Goal: Check status: Check status

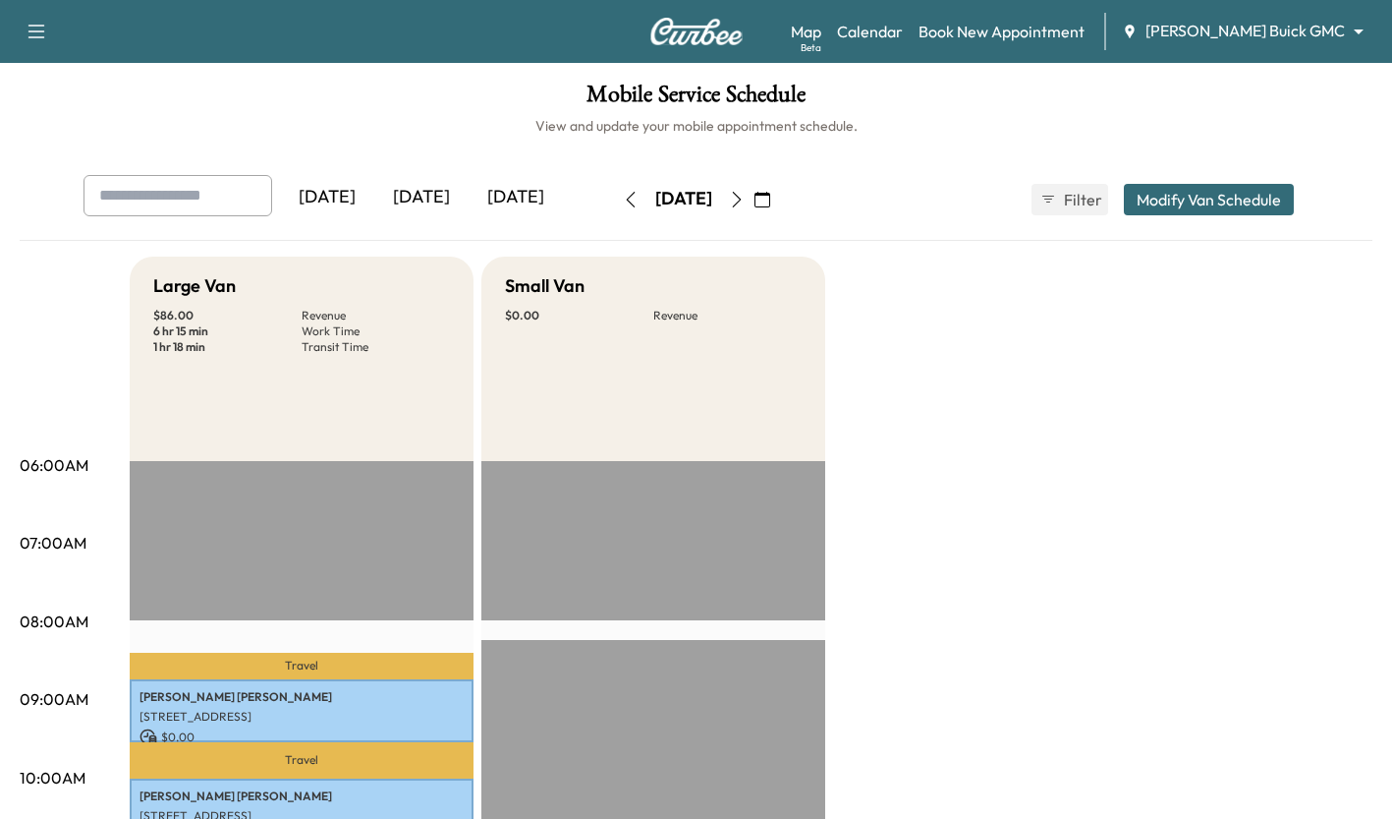
click at [418, 191] on div "[DATE]" at bounding box center [421, 197] width 94 height 45
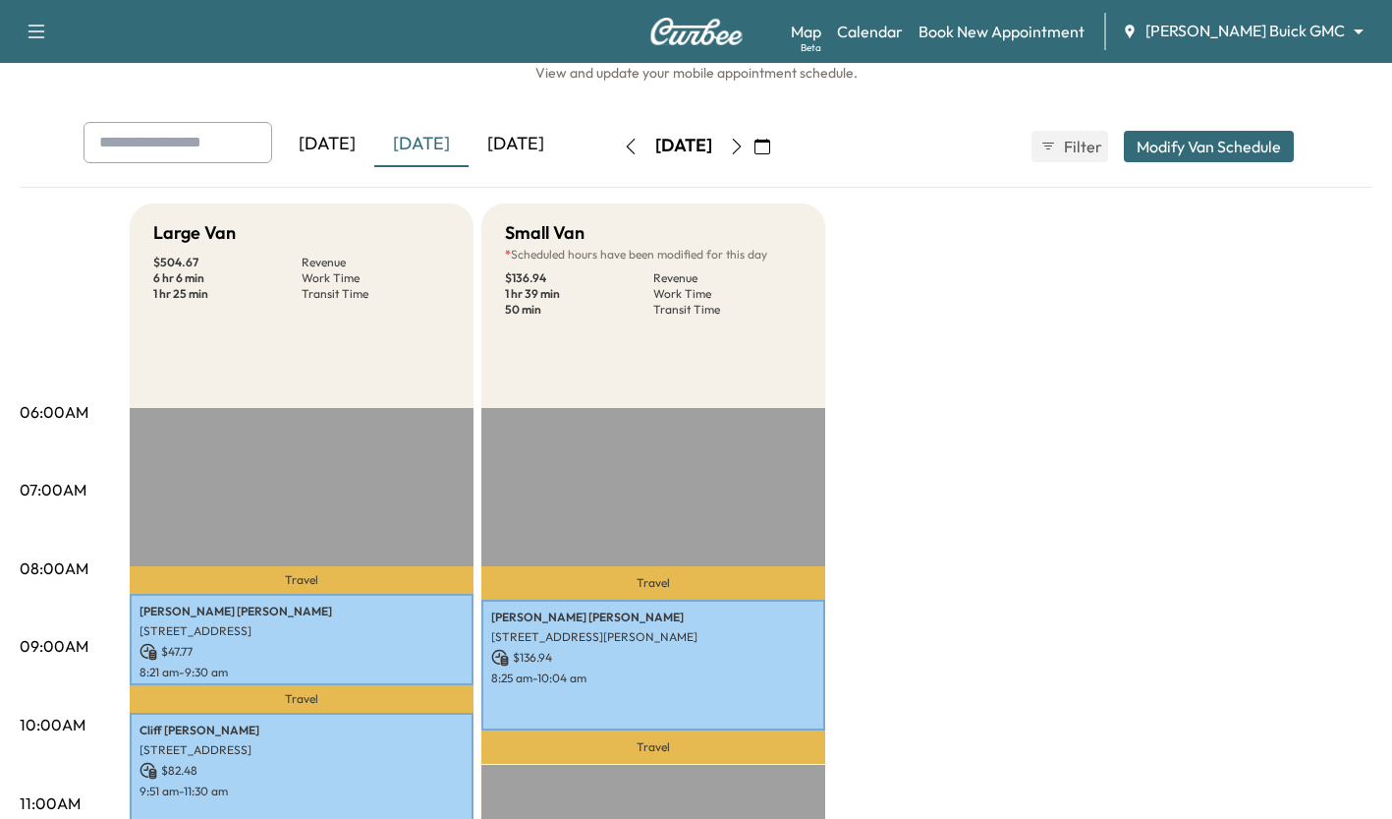
scroll to position [311, 0]
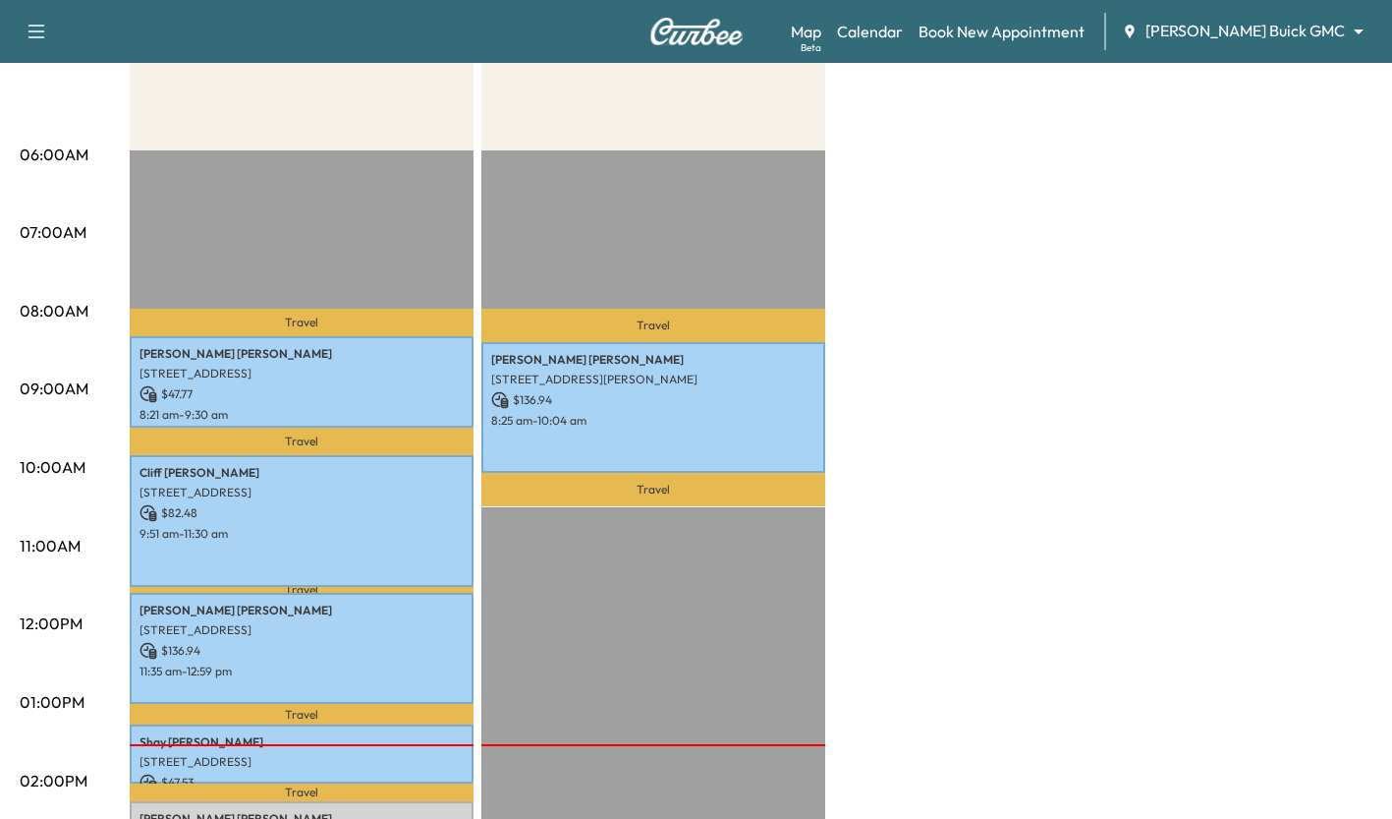
click at [428, 396] on p "$ 47.77" at bounding box center [302, 394] width 324 height 18
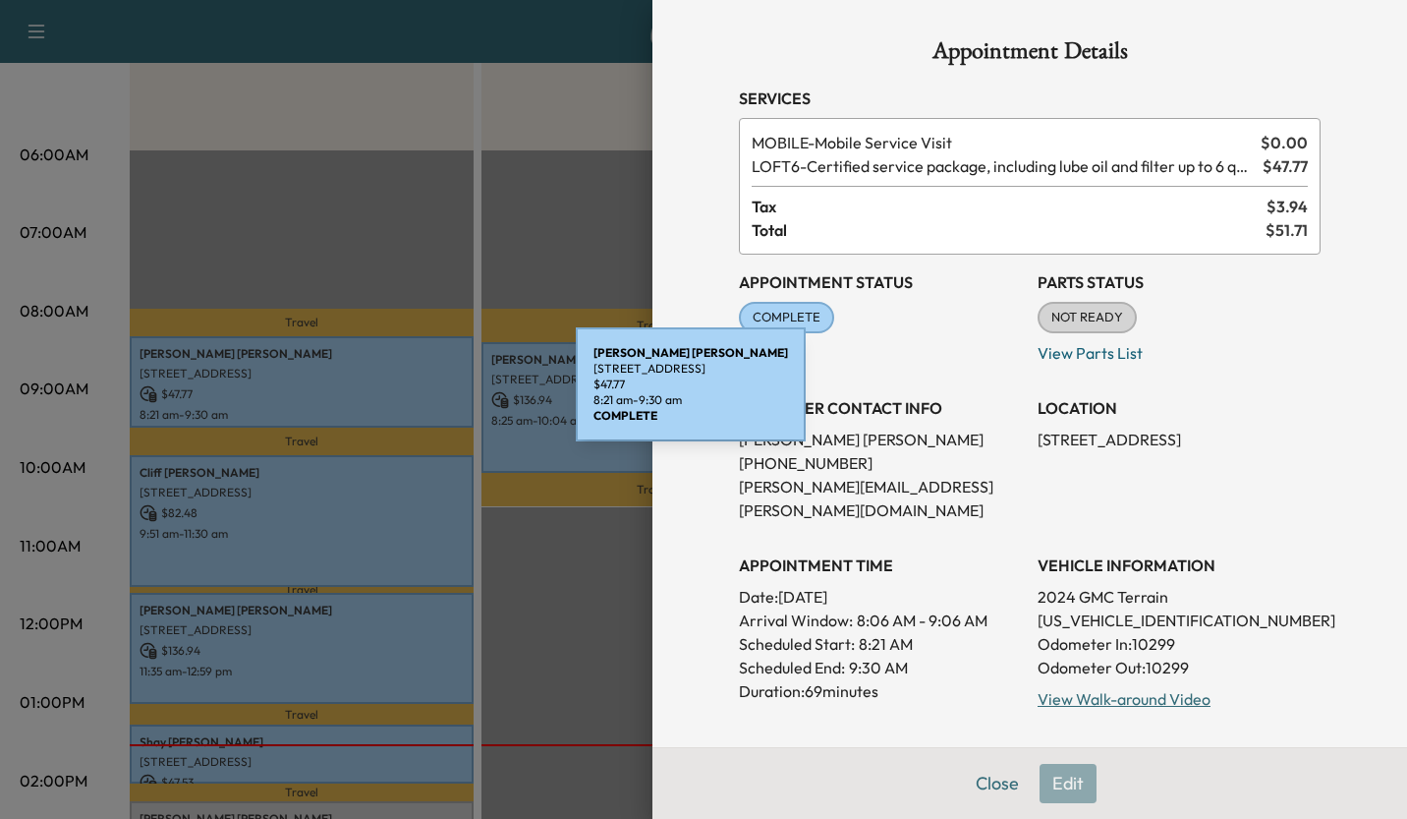
click at [610, 585] on div at bounding box center [703, 409] width 1407 height 819
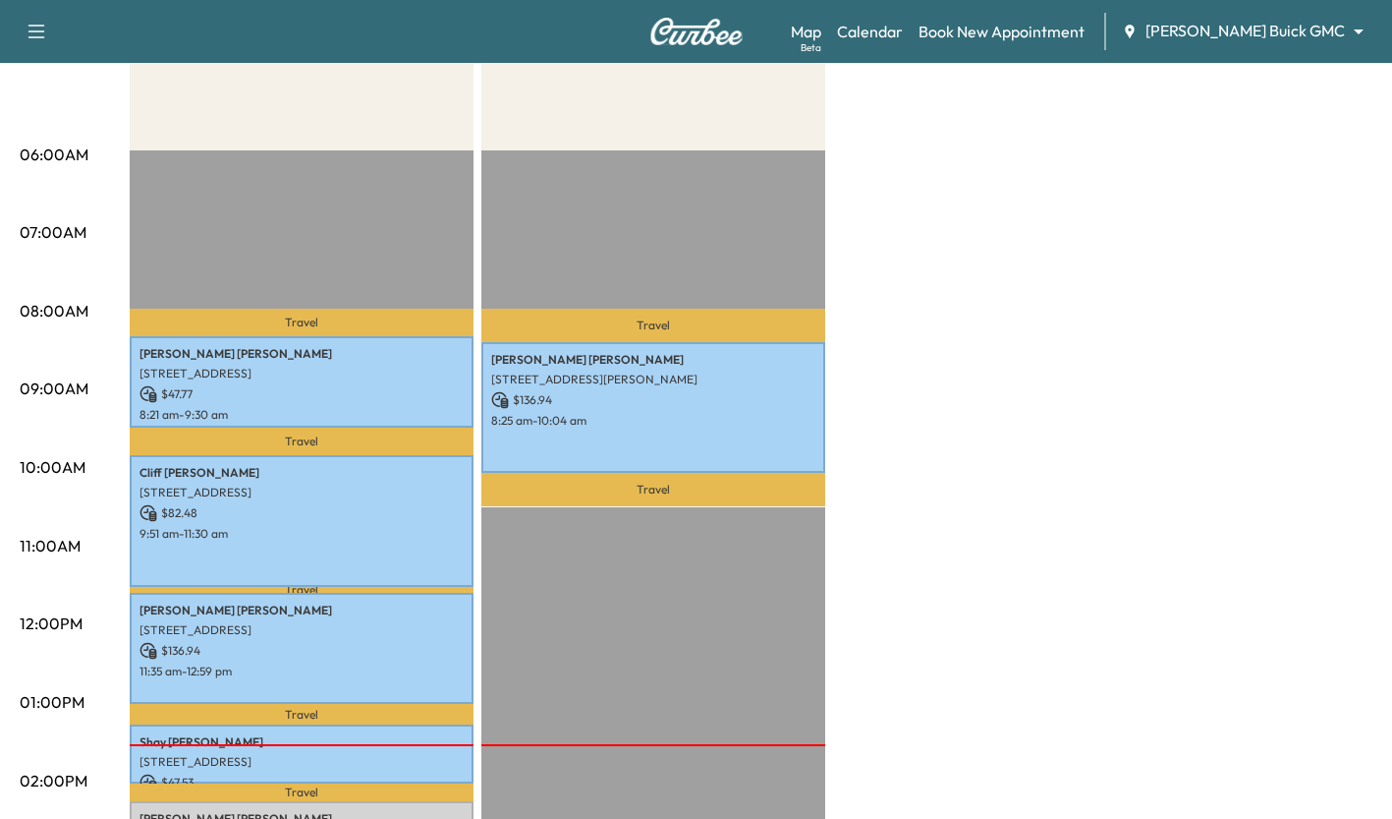
click at [411, 517] on p "$ 82.48" at bounding box center [302, 513] width 324 height 18
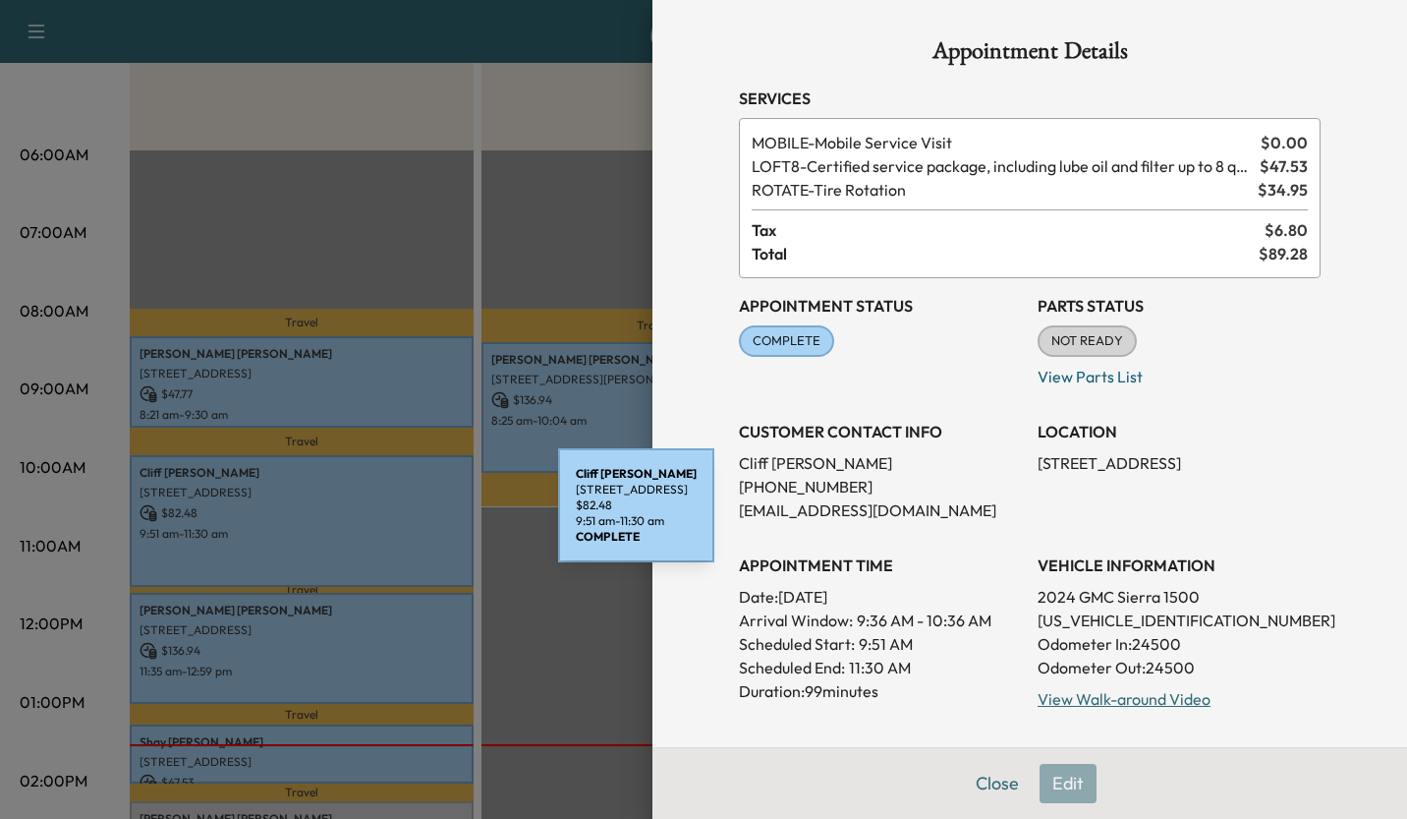
click at [595, 625] on div at bounding box center [703, 409] width 1407 height 819
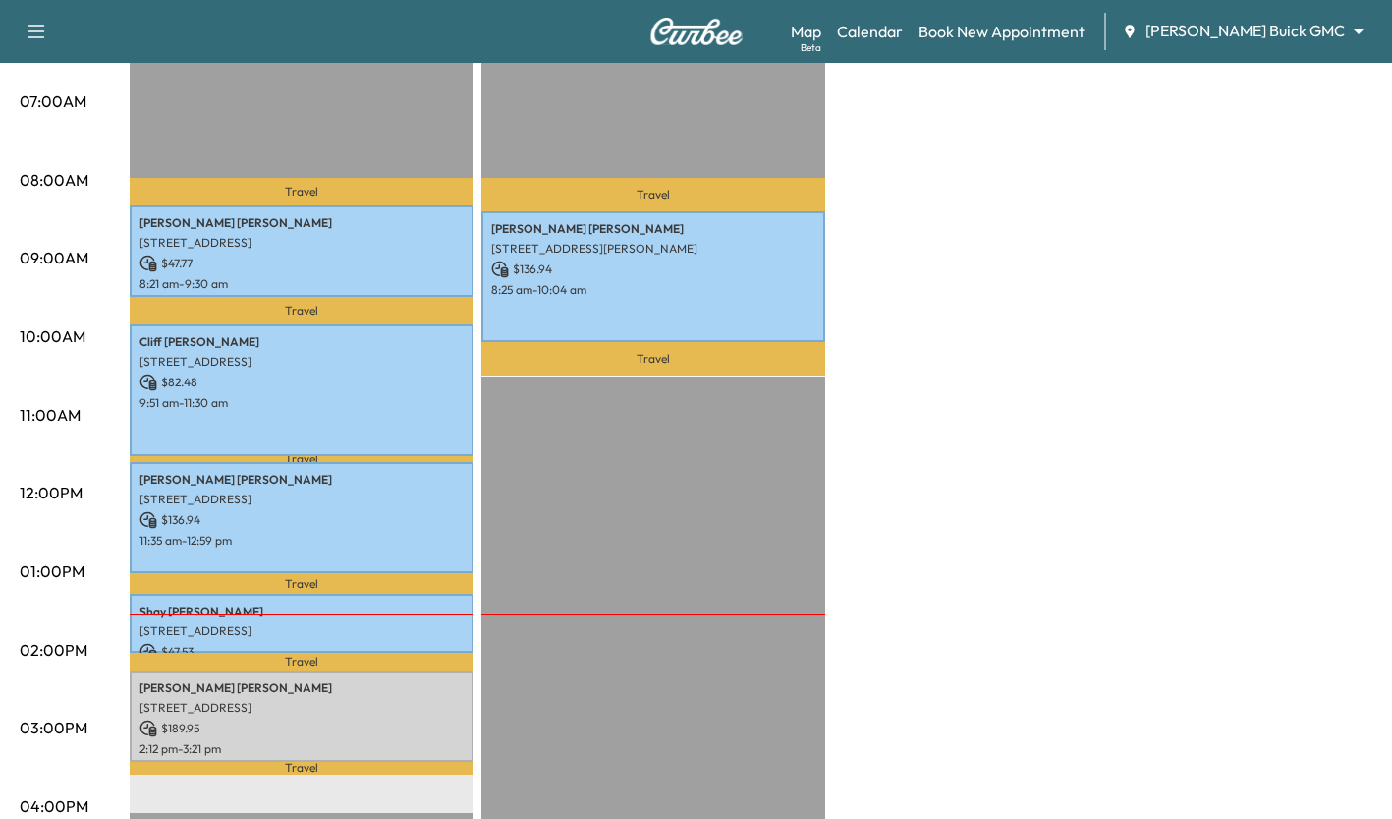
scroll to position [632, 0]
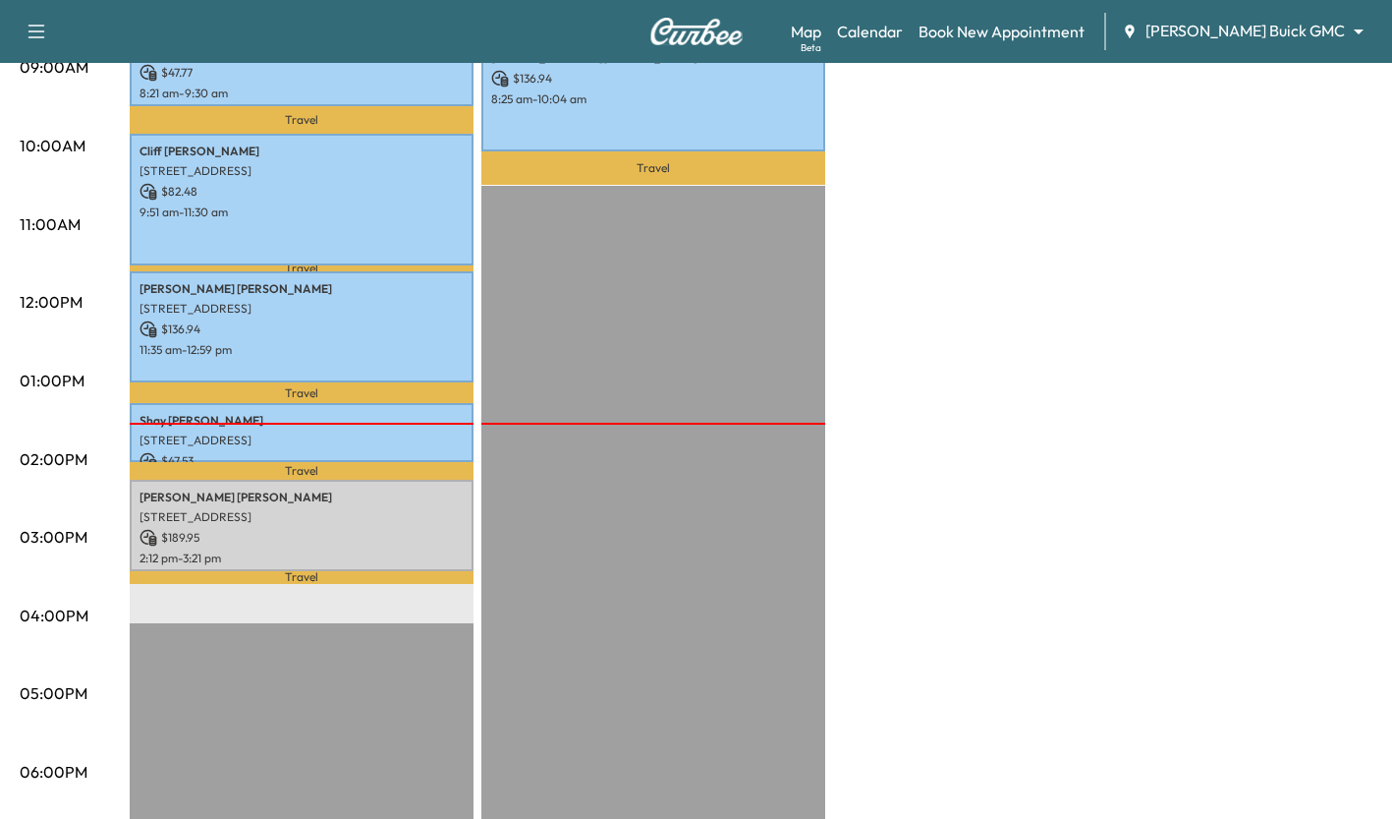
click at [431, 303] on p "[STREET_ADDRESS]" at bounding box center [302, 309] width 324 height 16
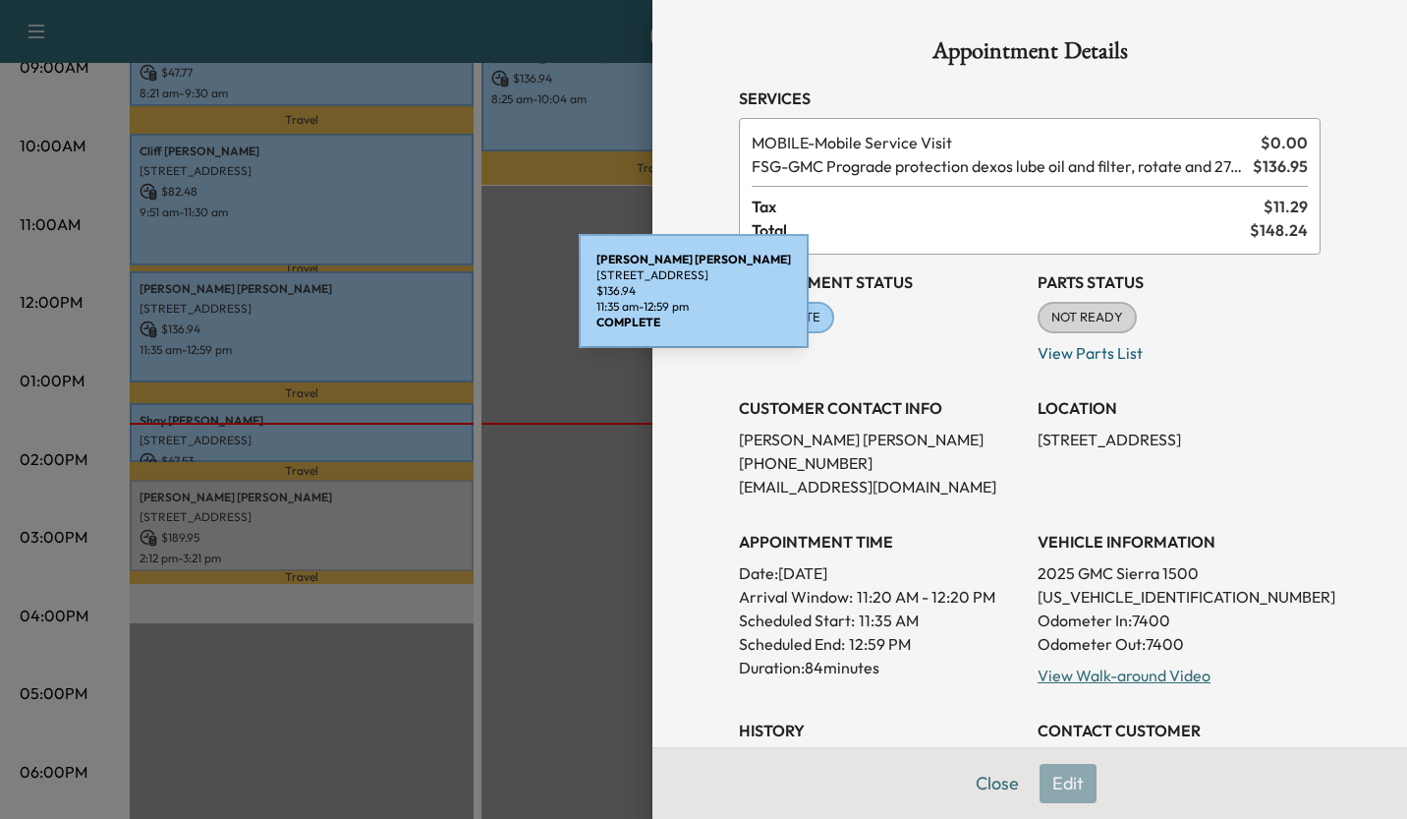
click at [553, 488] on div at bounding box center [703, 409] width 1407 height 819
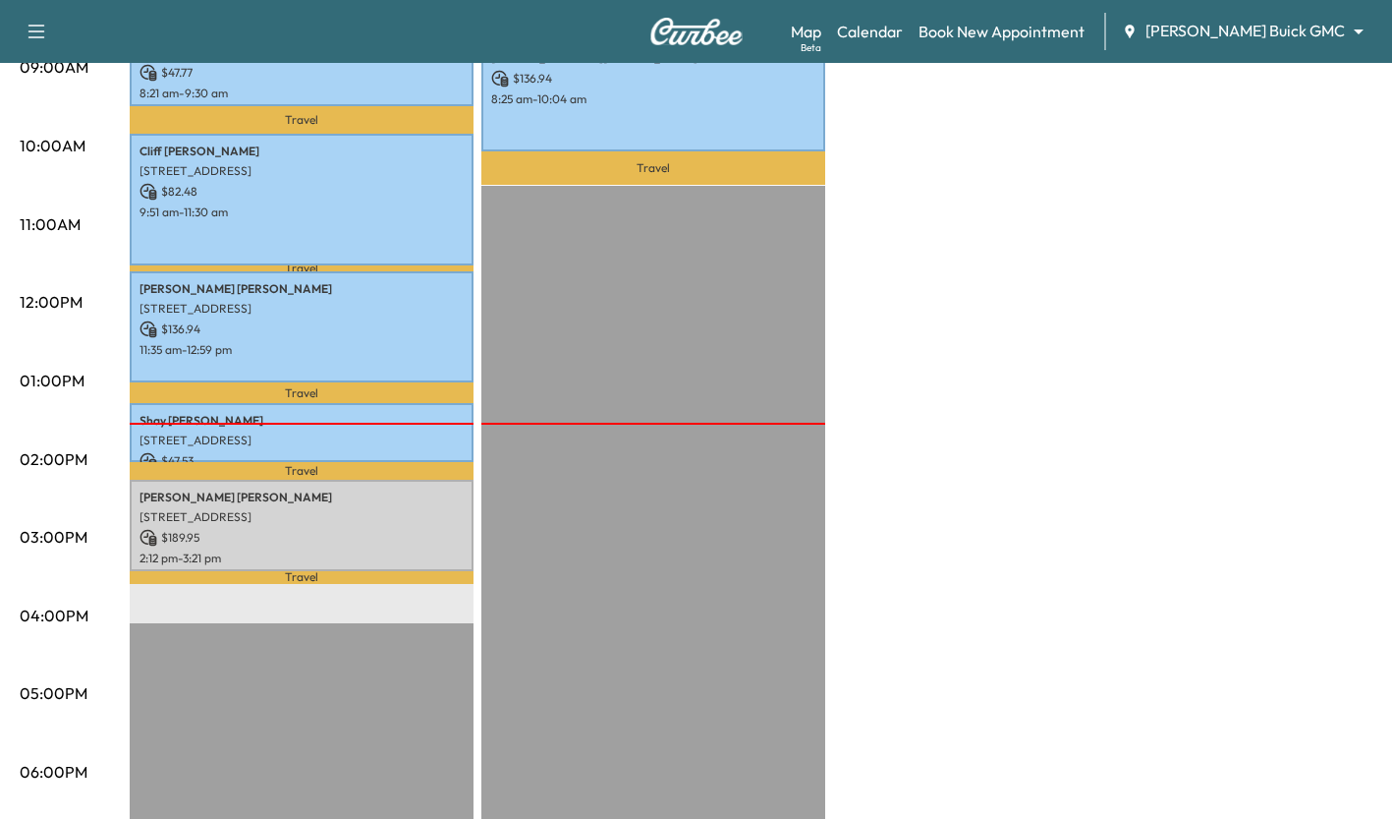
click at [426, 423] on div "[PERSON_NAME] [STREET_ADDRESS] $ 47.53 1:14 pm - 1:59 pm" at bounding box center [302, 433] width 344 height 60
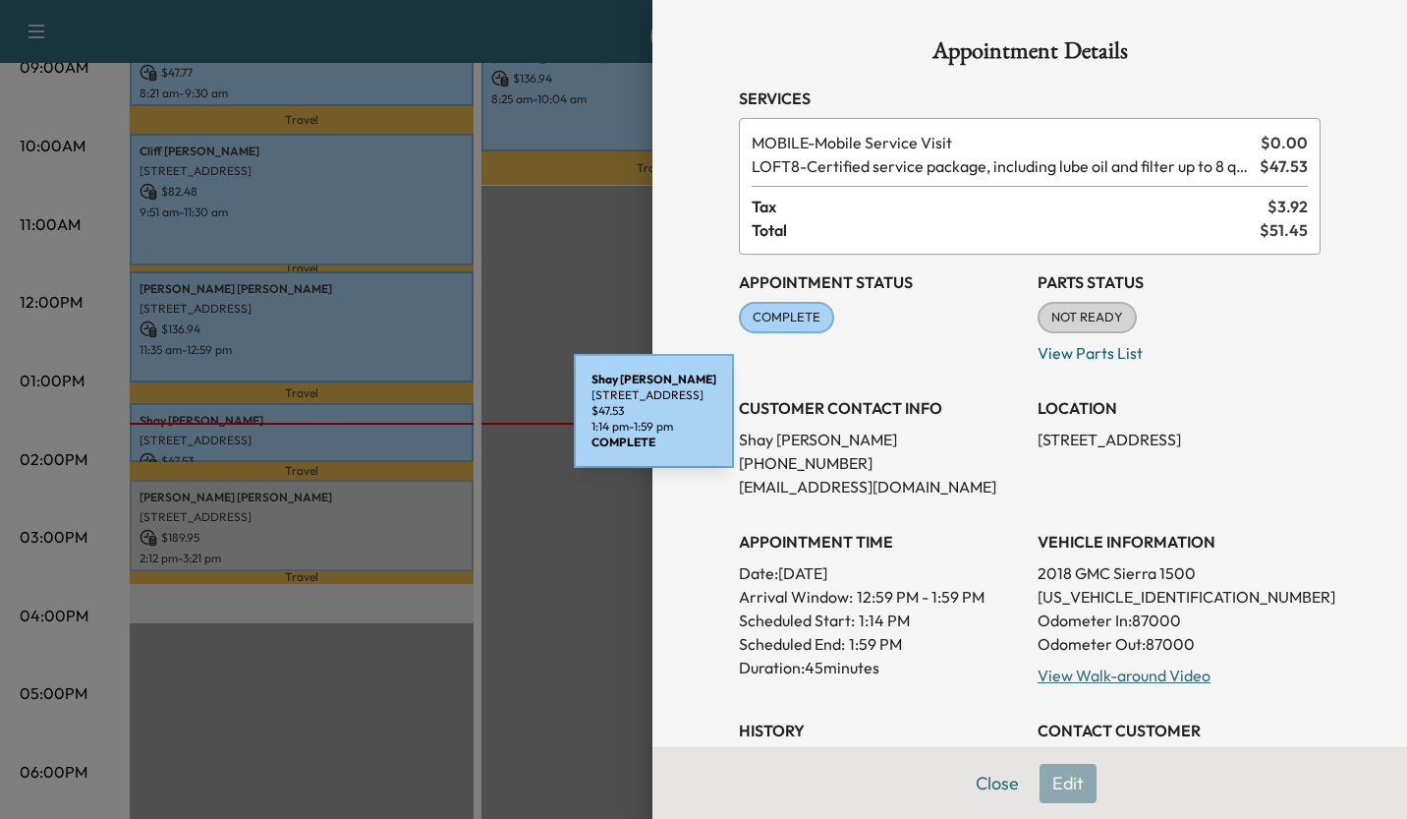
click at [567, 496] on div at bounding box center [703, 409] width 1407 height 819
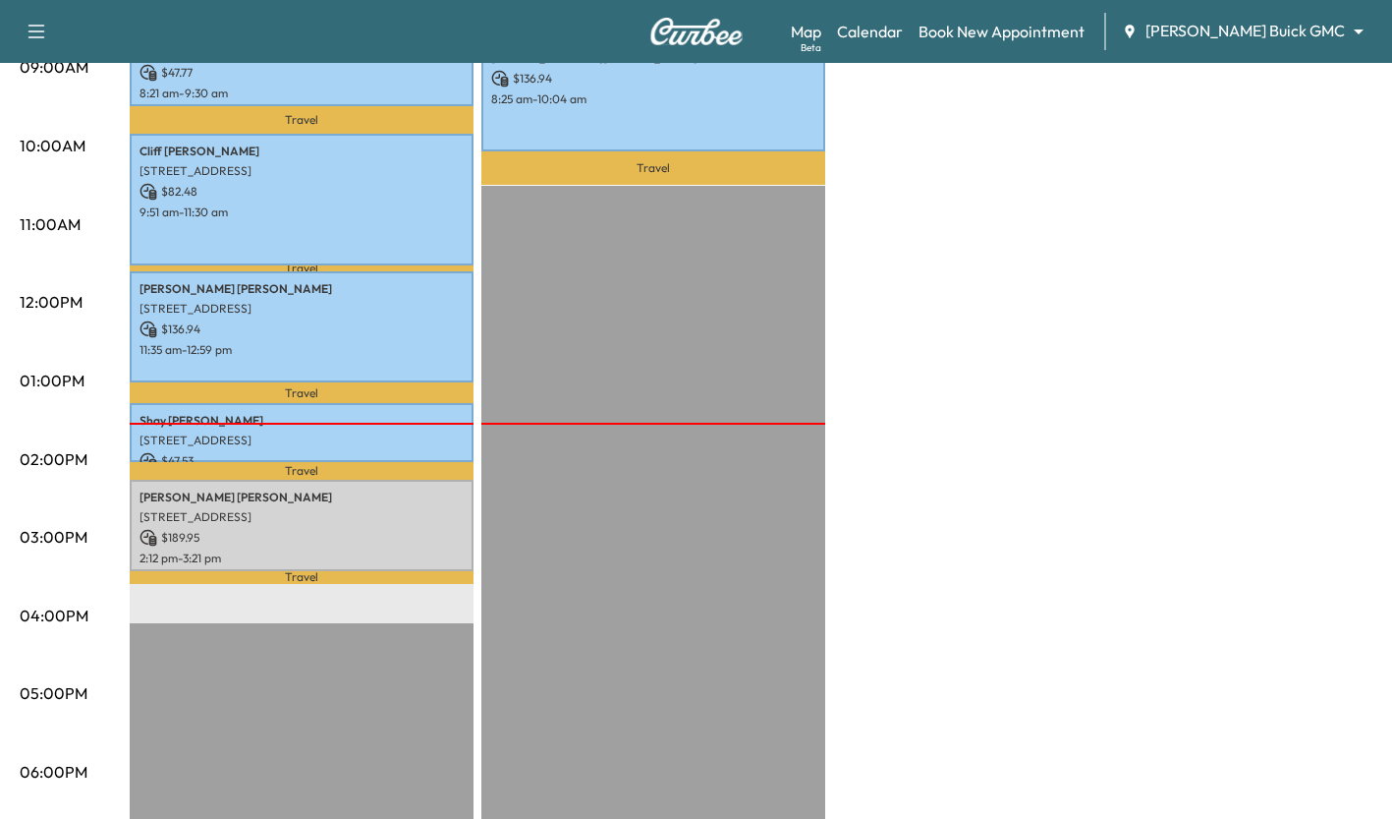
click at [406, 550] on p "2:12 pm - 3:21 pm" at bounding box center [302, 558] width 324 height 16
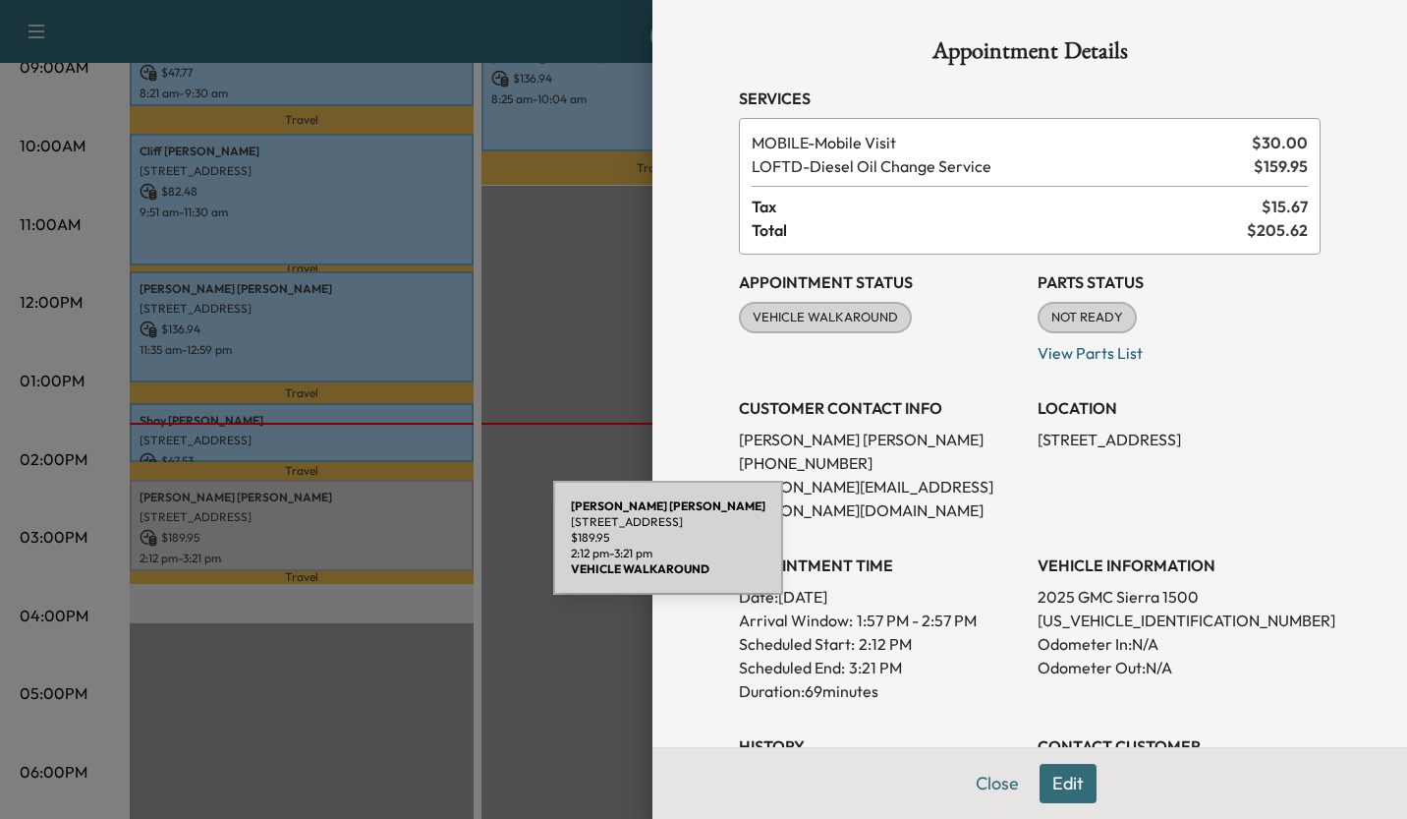
click at [561, 331] on div at bounding box center [703, 409] width 1407 height 819
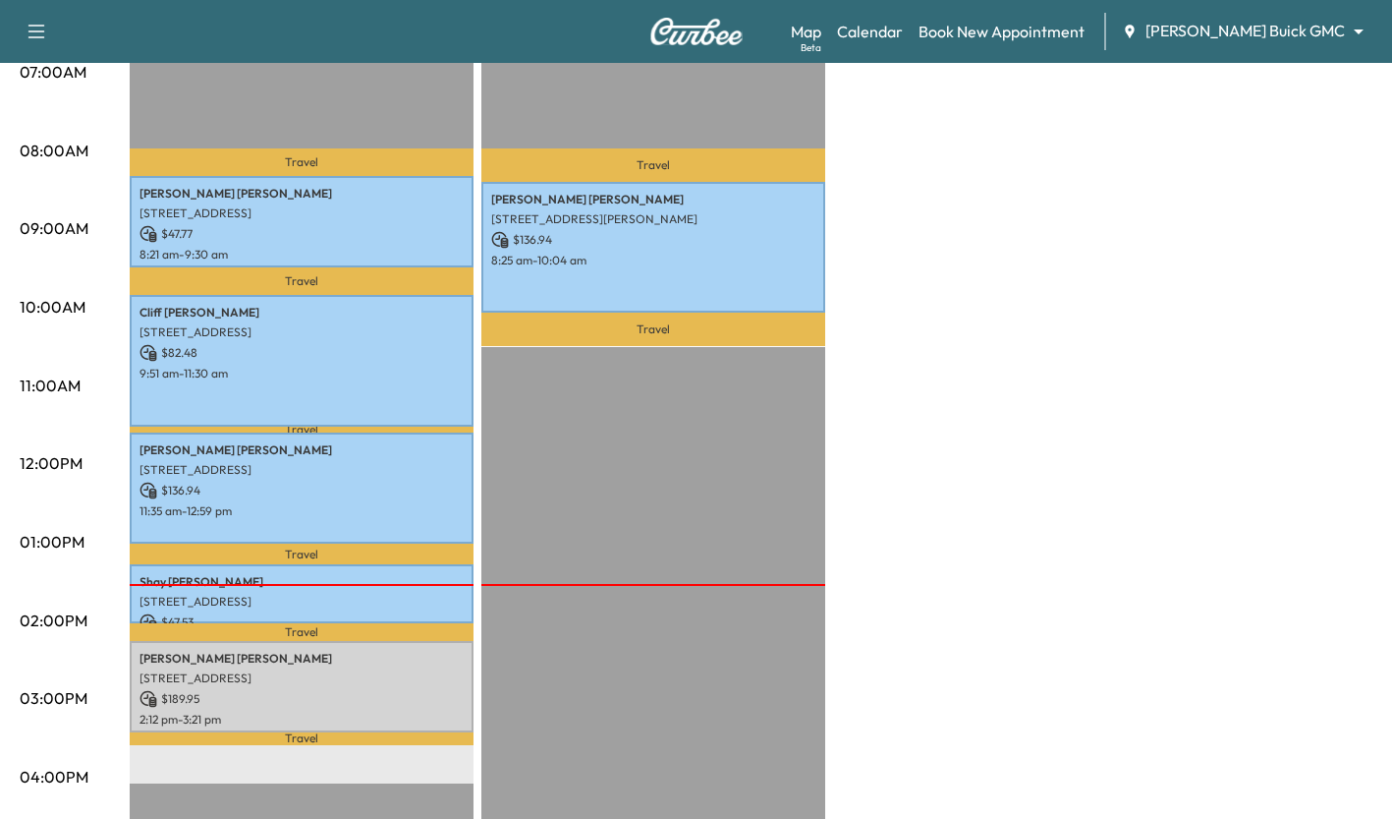
scroll to position [479, 0]
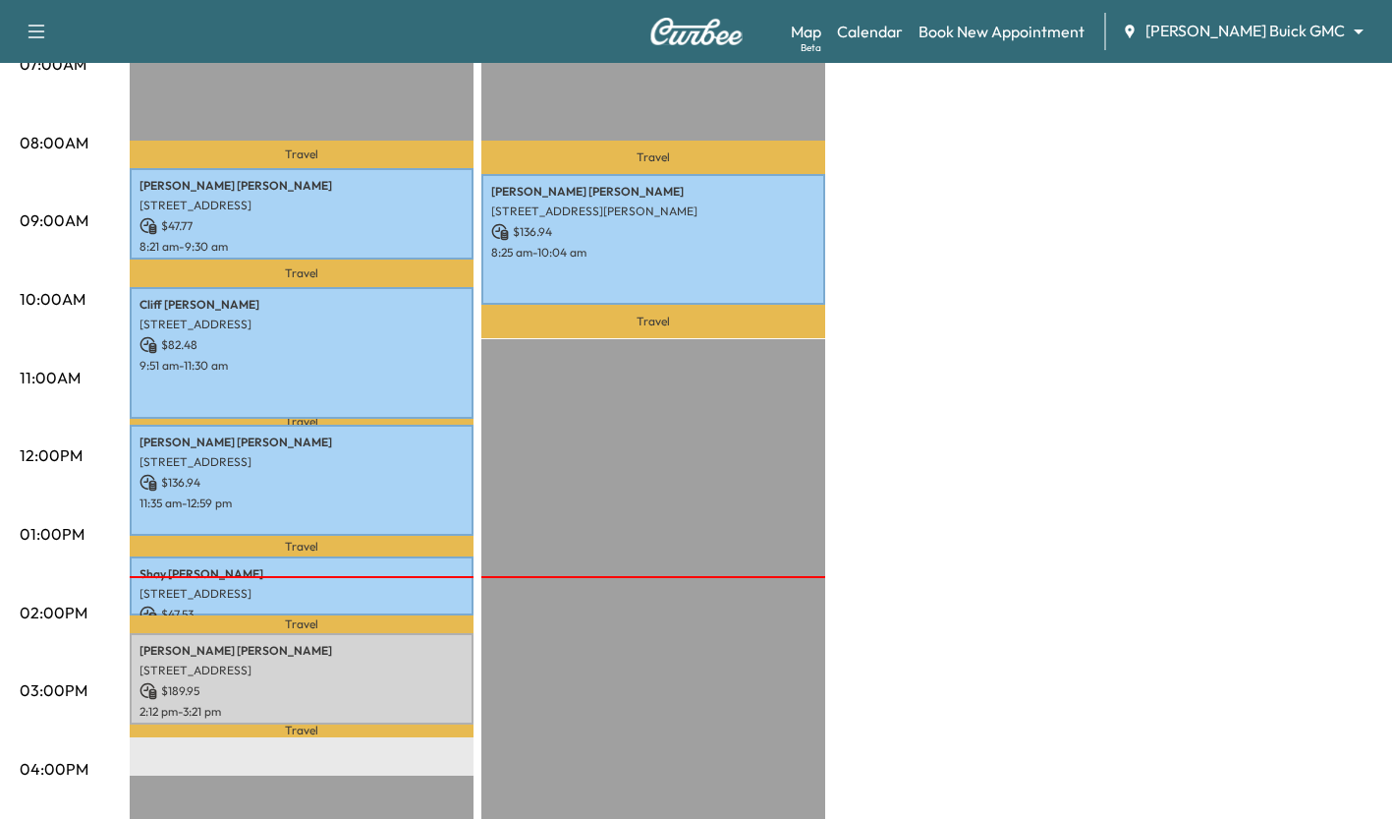
click at [693, 225] on p "$ 136.94" at bounding box center [653, 232] width 324 height 18
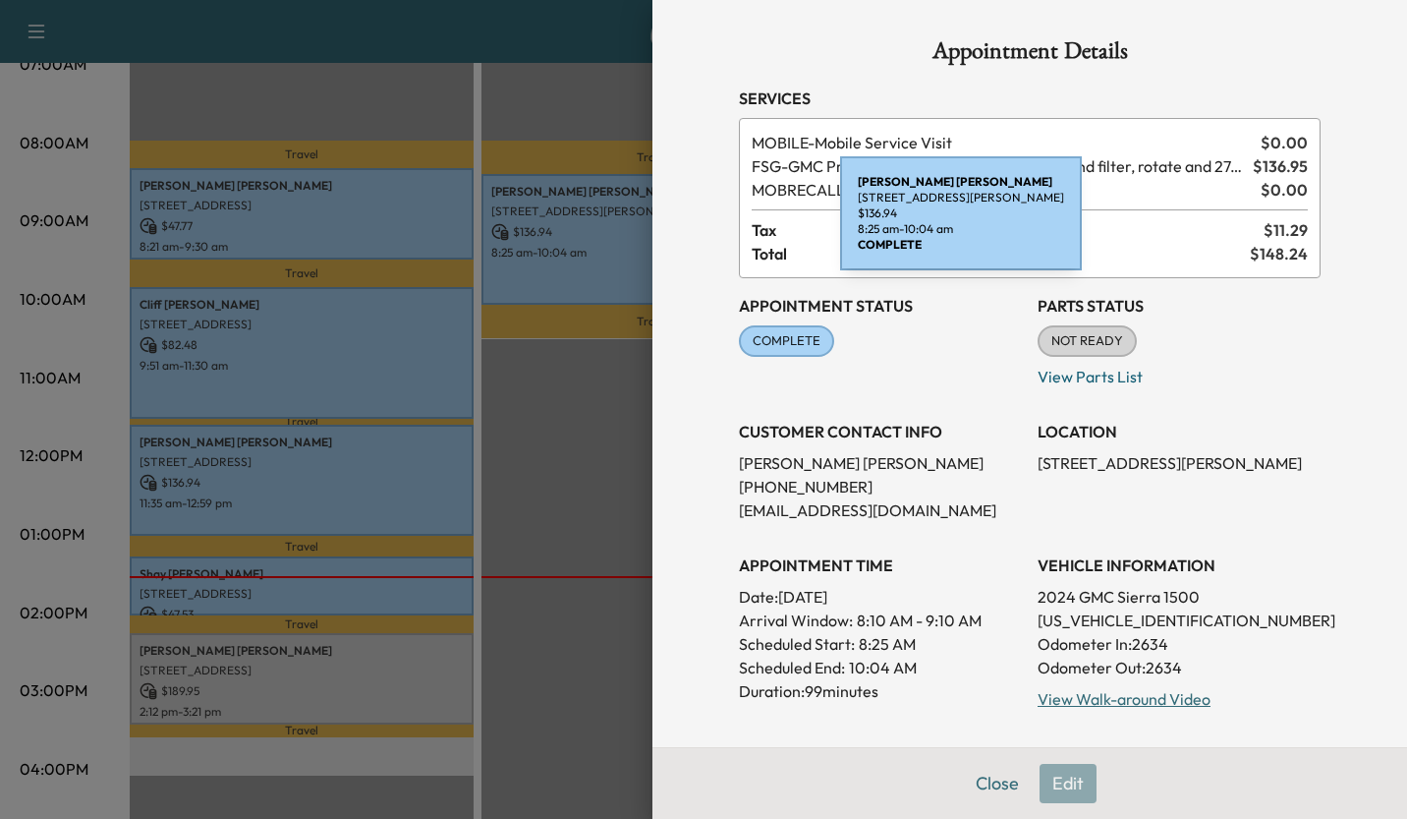
click at [601, 424] on div at bounding box center [703, 409] width 1407 height 819
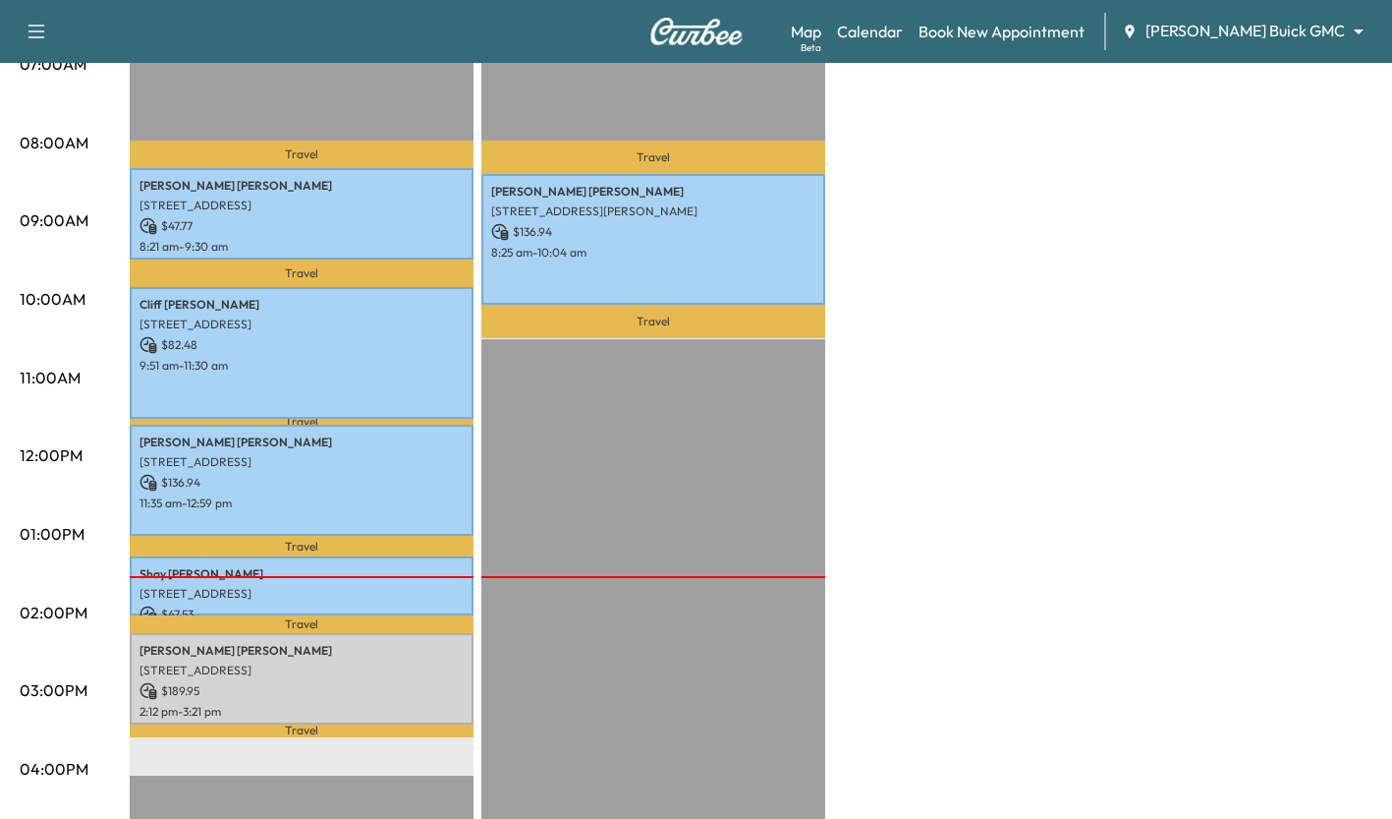
click at [710, 184] on p "[PERSON_NAME]" at bounding box center [653, 192] width 324 height 16
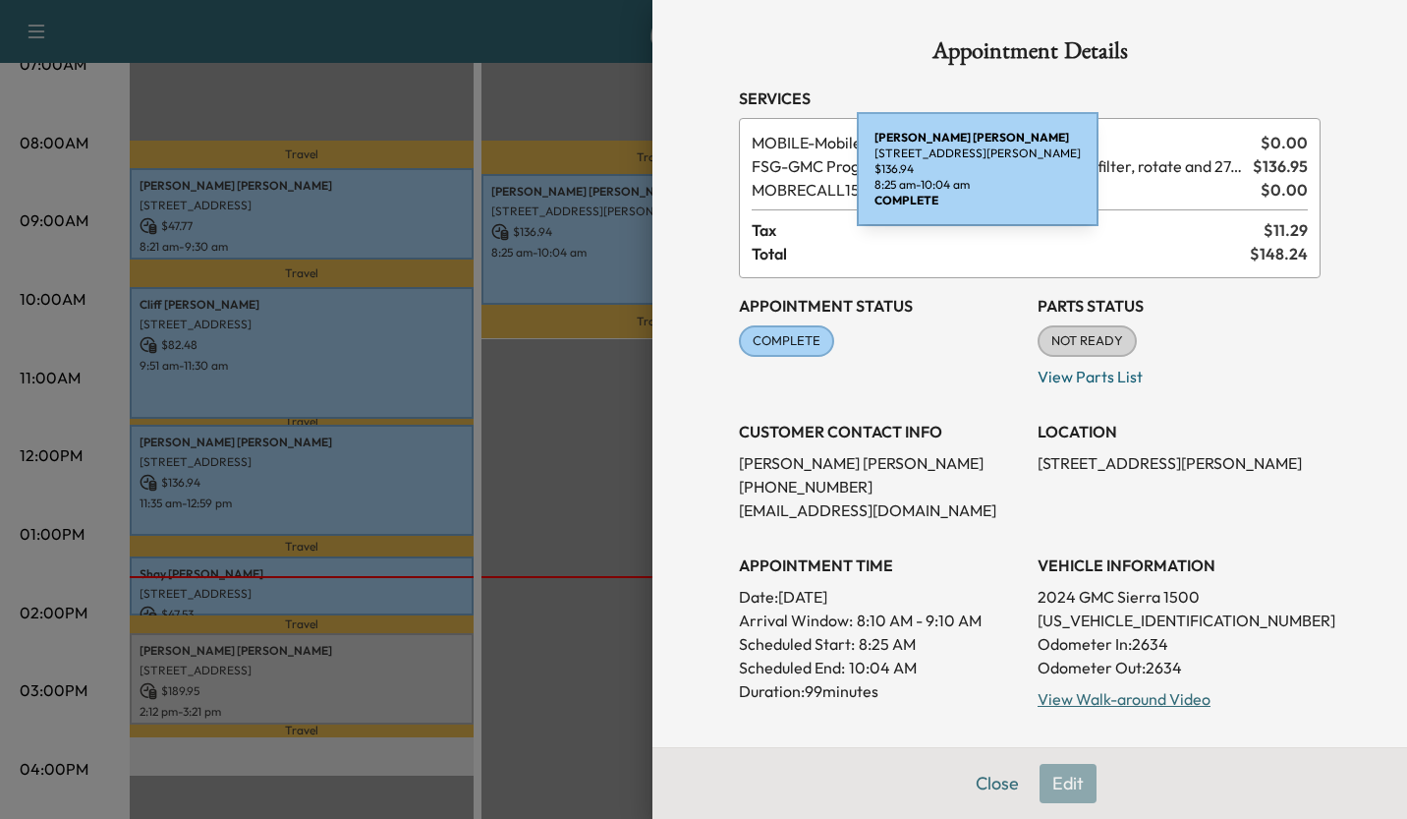
click at [867, 317] on div "Appointment Status COMPLETE Mark as Not Ready" at bounding box center [880, 333] width 283 height 110
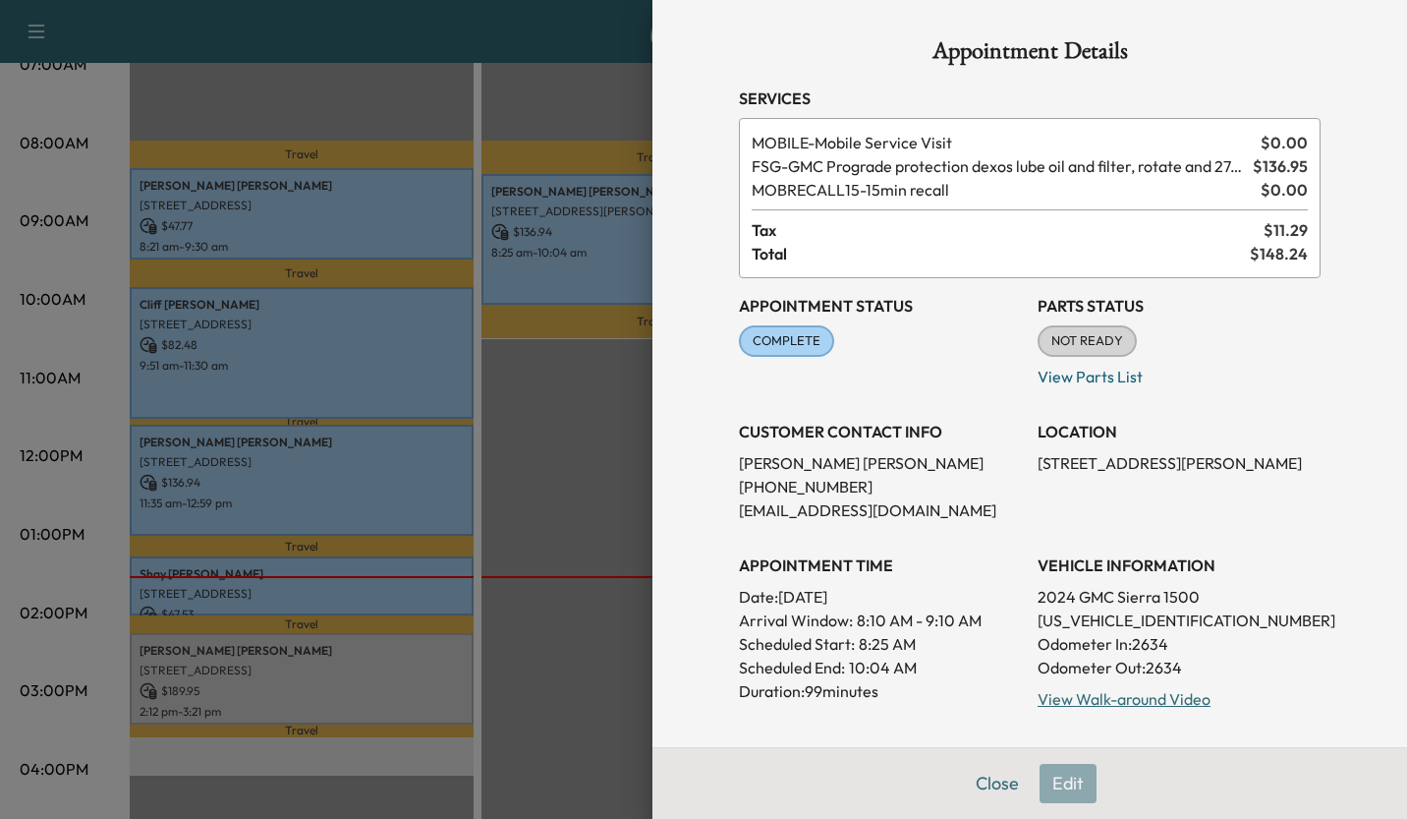
click at [577, 491] on div at bounding box center [703, 409] width 1407 height 819
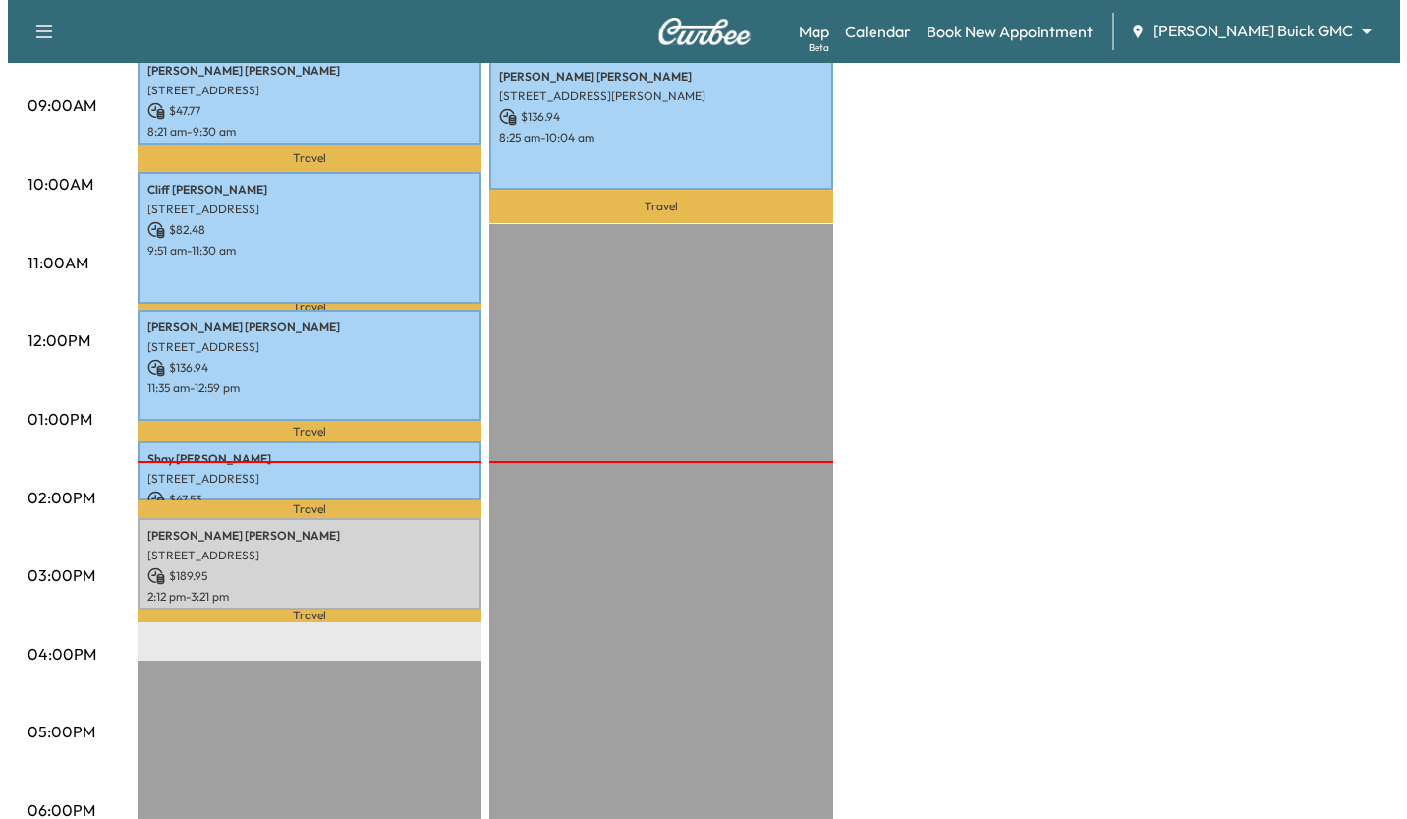
scroll to position [593, 0]
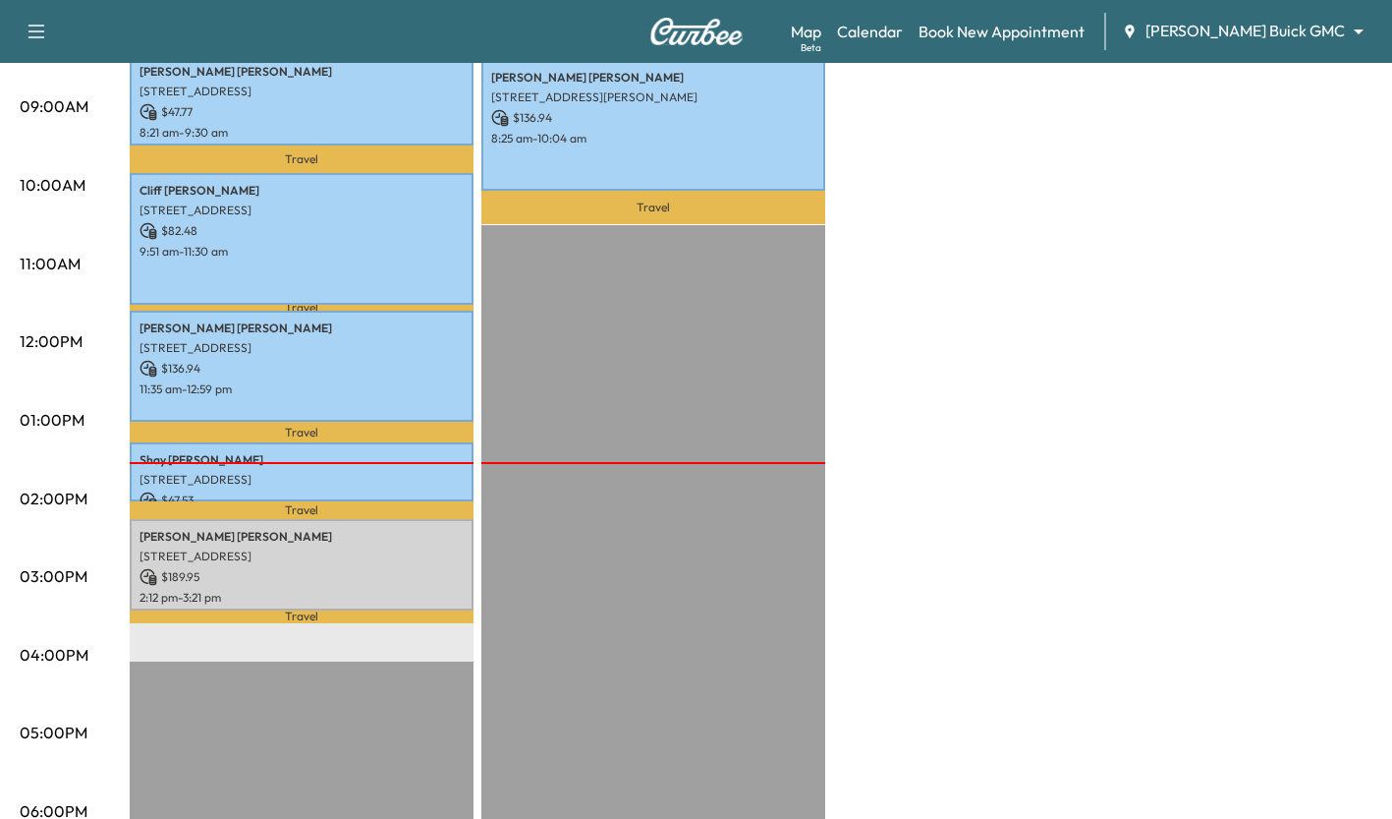
click at [399, 548] on p "[STREET_ADDRESS]" at bounding box center [302, 556] width 324 height 16
